Goal: Information Seeking & Learning: Understand process/instructions

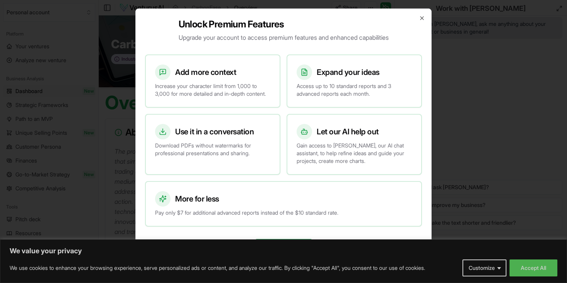
scroll to position [236, 0]
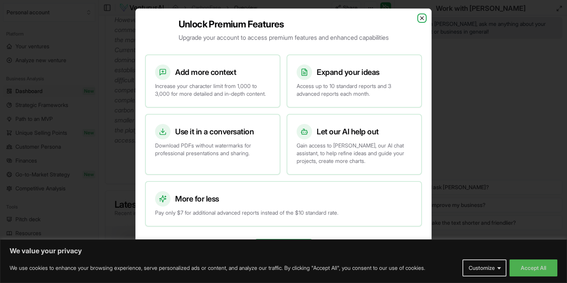
click at [423, 15] on icon "button" at bounding box center [422, 18] width 6 height 6
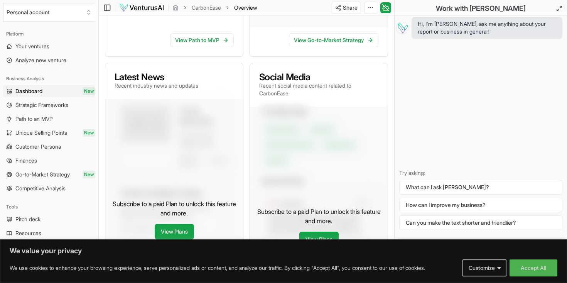
scroll to position [497, 0]
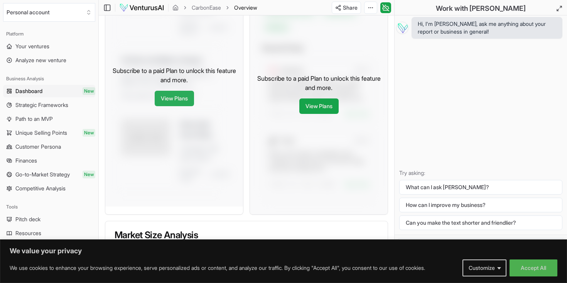
click at [179, 98] on link "View Plans" at bounding box center [174, 98] width 39 height 15
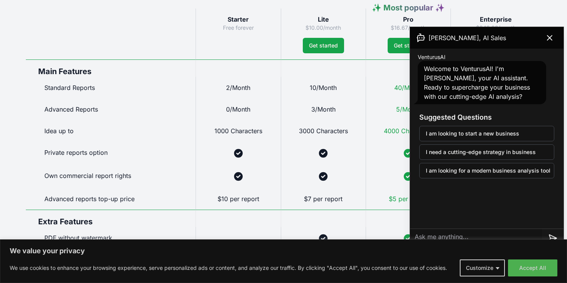
scroll to position [420, 0]
click at [545, 35] on icon at bounding box center [549, 37] width 9 height 9
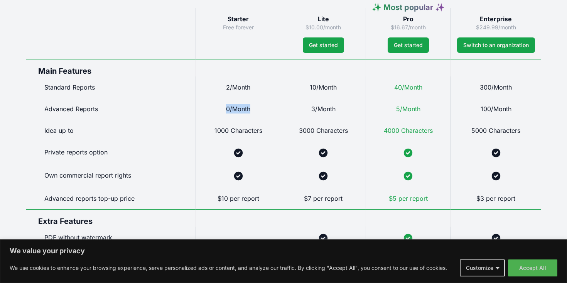
drag, startPoint x: 226, startPoint y: 107, endPoint x: 269, endPoint y: 108, distance: 43.6
click at [268, 108] on div "0/Month" at bounding box center [237, 109] width 85 height 22
click at [291, 151] on div at bounding box center [323, 152] width 85 height 23
drag, startPoint x: 210, startPoint y: 126, endPoint x: 247, endPoint y: 126, distance: 37.0
click at [246, 126] on div "1000 Characters" at bounding box center [237, 131] width 85 height 22
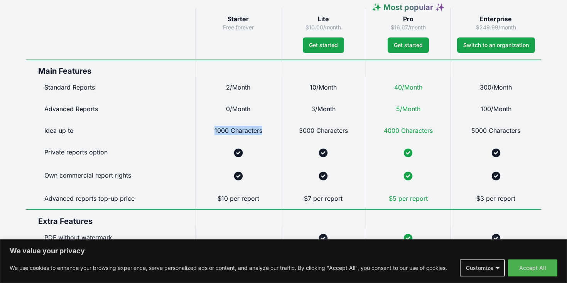
drag, startPoint x: 266, startPoint y: 129, endPoint x: 209, endPoint y: 129, distance: 57.1
click at [209, 129] on div "1000 Characters" at bounding box center [237, 131] width 85 height 22
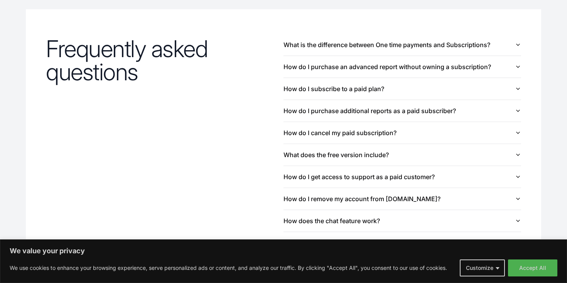
scroll to position [828, 0]
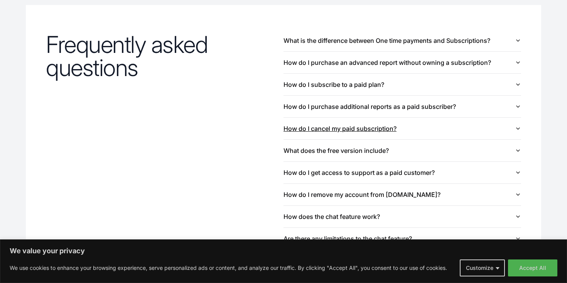
click at [353, 133] on button "How do I cancel my paid subscription?" at bounding box center [402, 129] width 238 height 22
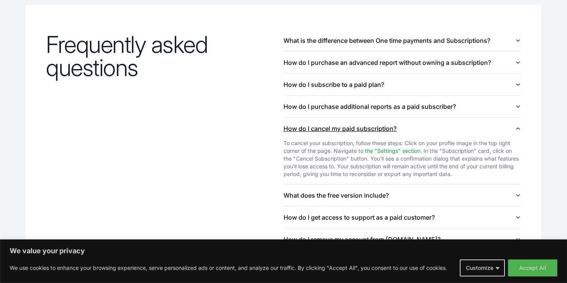
click at [353, 133] on button "How do I cancel my paid subscription?" at bounding box center [402, 129] width 238 height 22
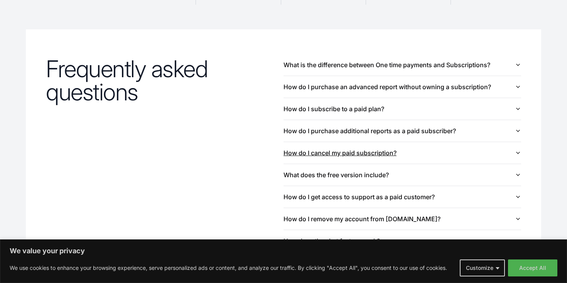
scroll to position [802, 0]
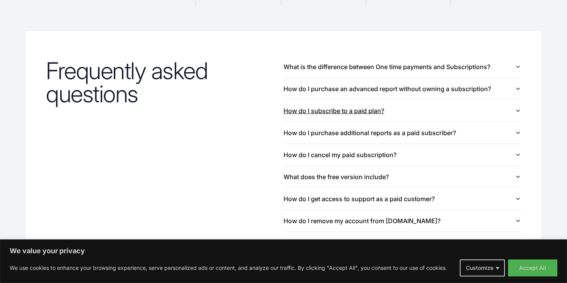
click at [350, 114] on button "How do I subscribe to a paid plan?" at bounding box center [402, 111] width 238 height 22
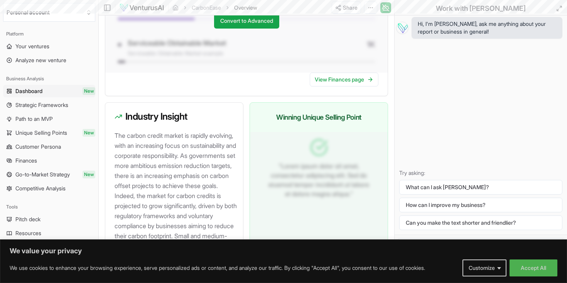
scroll to position [497, 0]
